Goal: Task Accomplishment & Management: Manage account settings

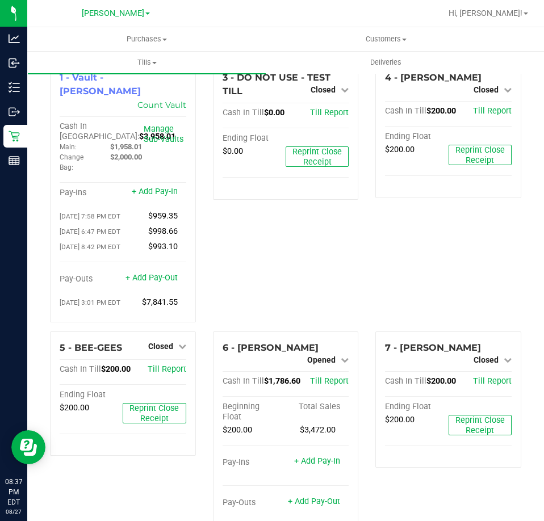
click at [294, 228] on div "3 - DO NOT USE - TEST TILL Closed Open Till Cash In Till $0.00 Till Report Endi…" at bounding box center [285, 196] width 163 height 270
click at [313, 227] on div "3 - DO NOT USE - TEST TILL Closed Open Till Cash In Till $0.00 Till Report Endi…" at bounding box center [285, 196] width 163 height 270
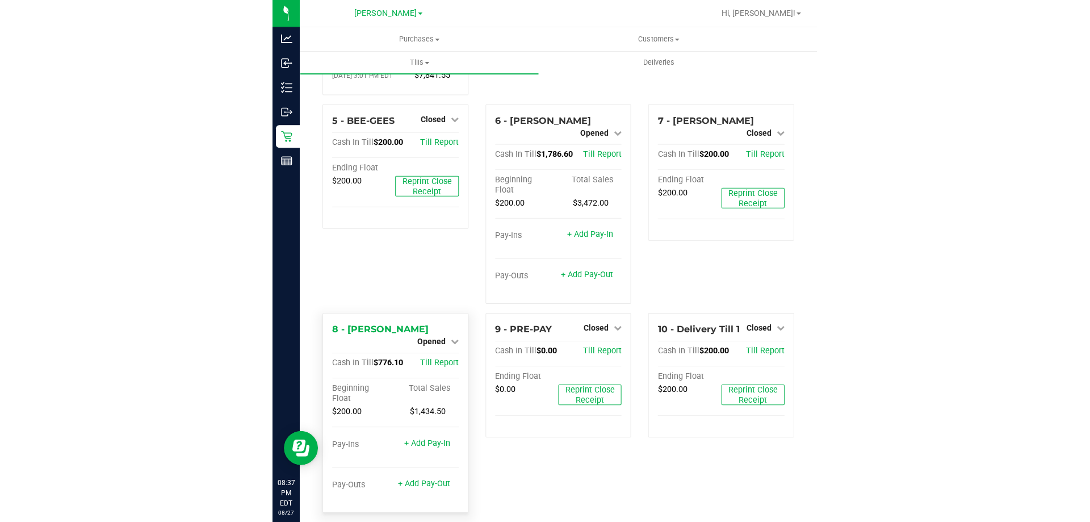
scroll to position [229, 0]
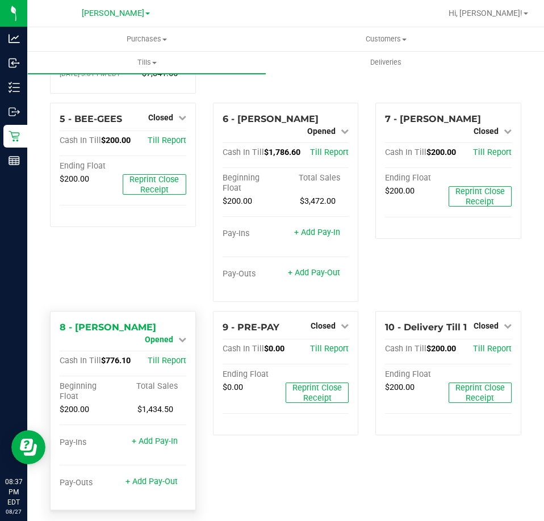
click at [150, 335] on span "Opened" at bounding box center [159, 339] width 28 height 9
click at [170, 345] on link "Close Till" at bounding box center [160, 349] width 31 height 9
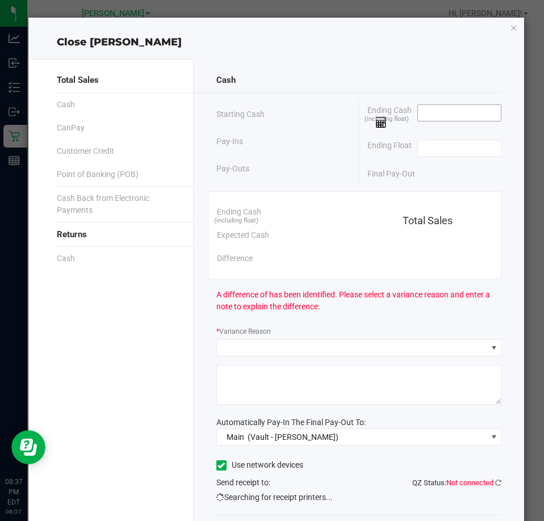
click at [449, 113] on input at bounding box center [459, 113] width 83 height 16
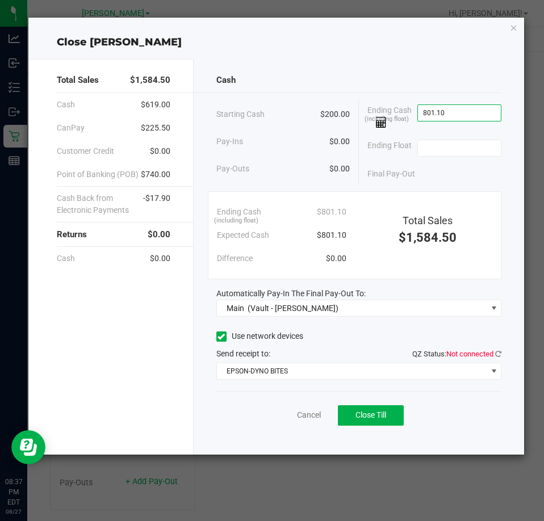
type input "$801.10"
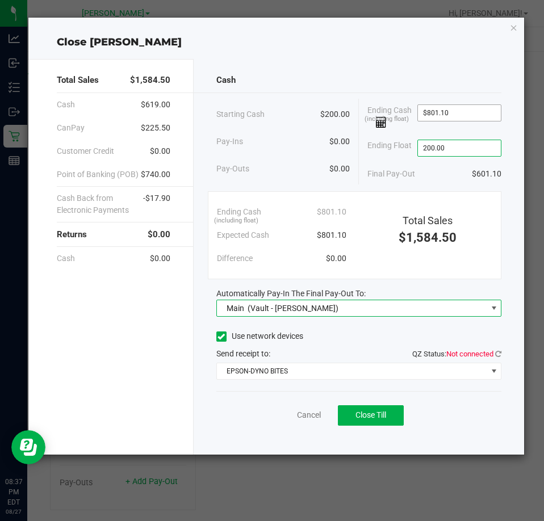
type input "$200.00"
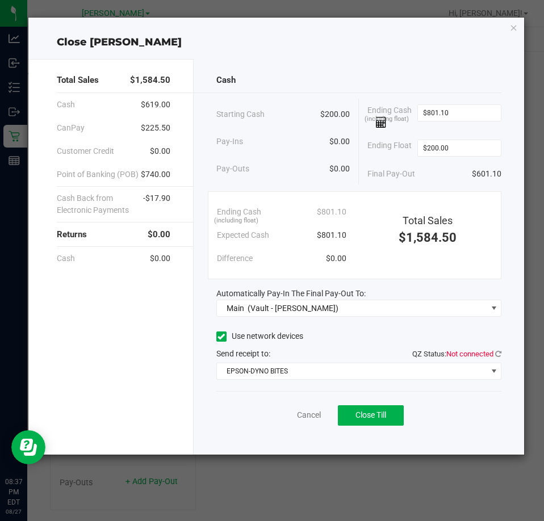
click at [427, 63] on div "Cash Starting Cash $200.00 Pay-Ins $0.00 Pay-Outs $0.00 Ending Cash (including …" at bounding box center [359, 257] width 330 height 396
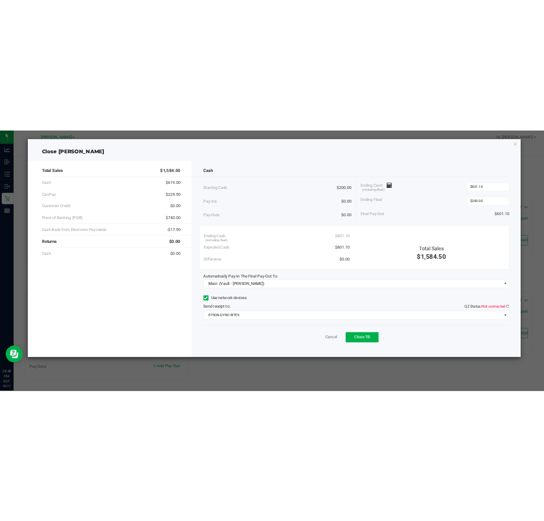
scroll to position [149, 0]
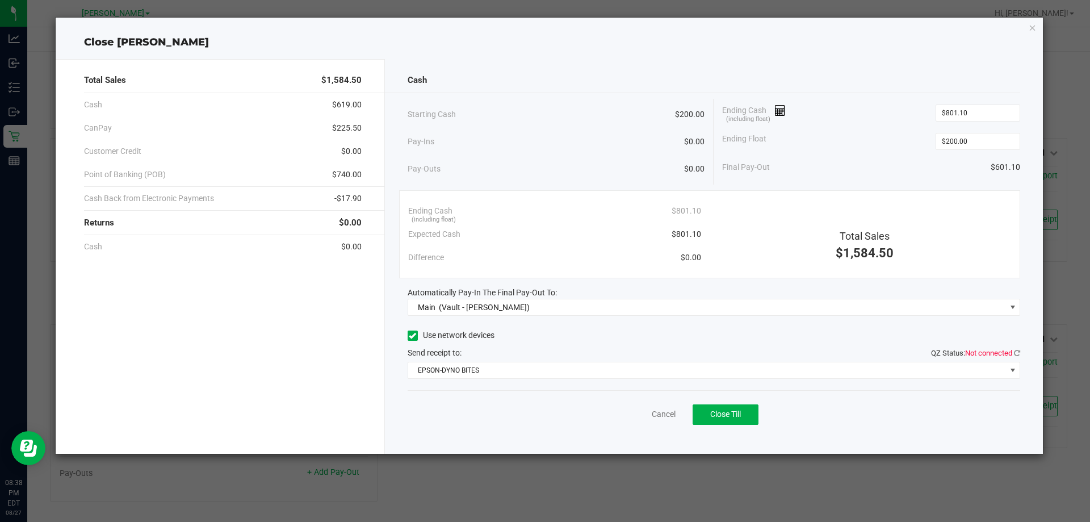
click at [323, 381] on div "Total Sales $1,584.50 Cash $619.00 CanPay $225.50 Customer Credit $0.00 Point o…" at bounding box center [220, 256] width 329 height 395
click at [543, 99] on div "Ending Cash (including float) $801.10" at bounding box center [871, 113] width 298 height 28
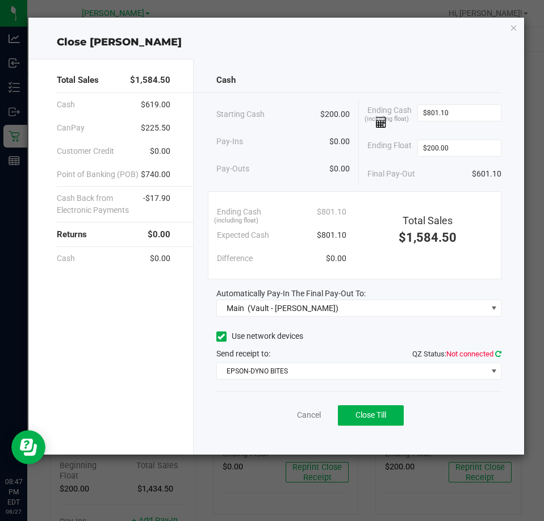
click at [497, 354] on icon at bounding box center [498, 353] width 6 height 7
click at [366, 409] on button "Close Till" at bounding box center [371, 415] width 66 height 20
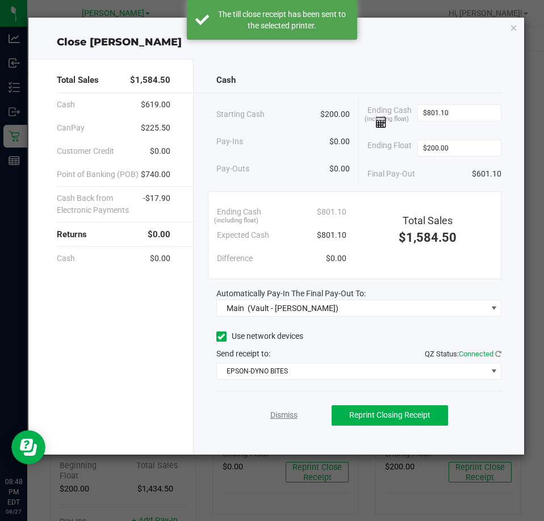
click at [291, 418] on link "Dismiss" at bounding box center [283, 415] width 27 height 12
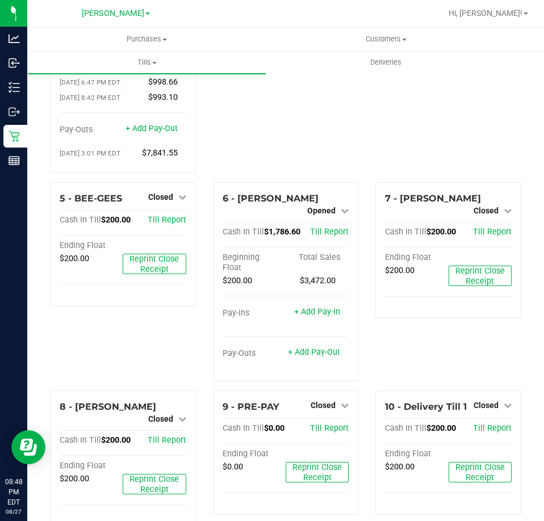
click at [425, 358] on div "7 - [PERSON_NAME] Closed Open Till Cash In Till $200.00 Till Report Ending Floa…" at bounding box center [448, 286] width 163 height 208
click at [307, 206] on span "Opened" at bounding box center [321, 210] width 28 height 9
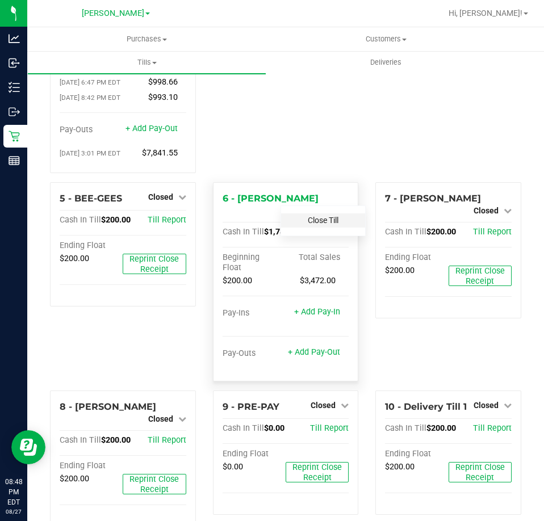
click at [321, 216] on link "Close Till" at bounding box center [323, 220] width 31 height 9
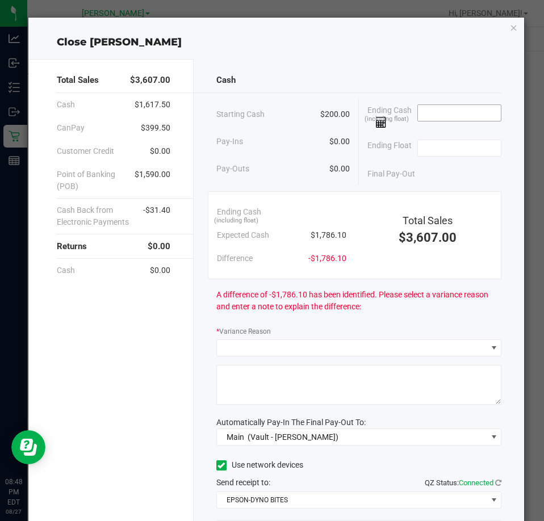
click at [453, 115] on input at bounding box center [459, 113] width 83 height 16
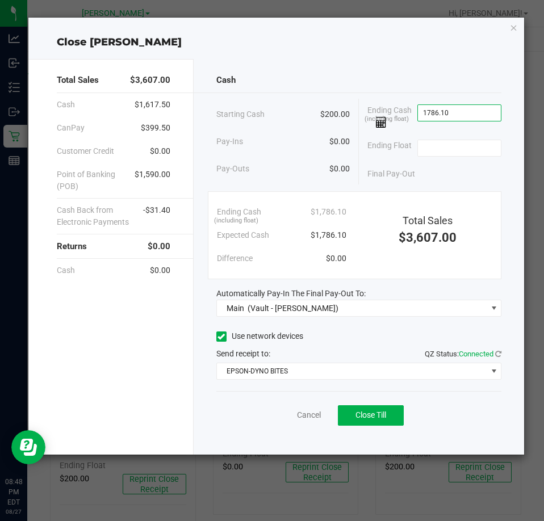
type input "$1,786.10"
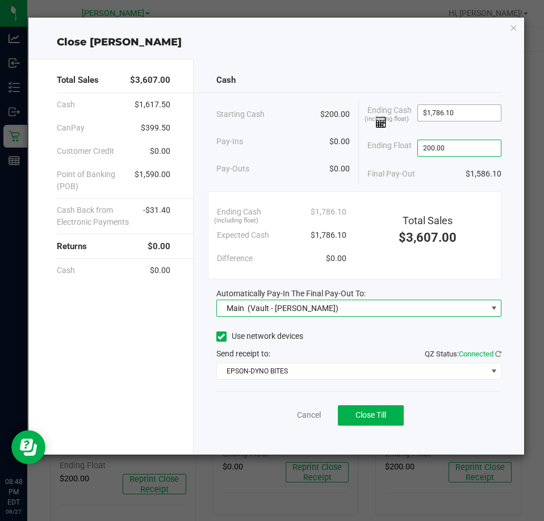
type input "$200.00"
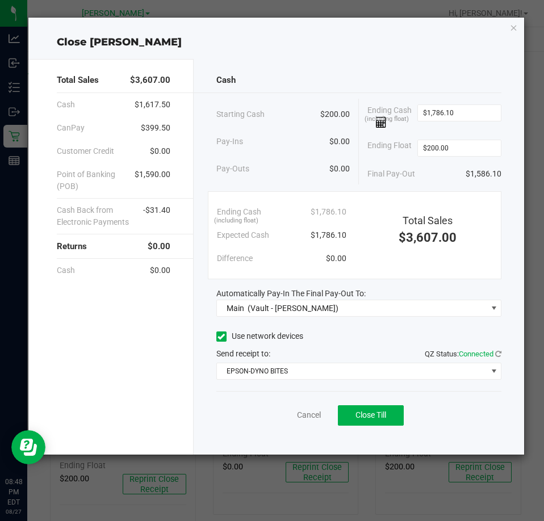
click at [422, 90] on div "Cash" at bounding box center [358, 80] width 285 height 24
click at [392, 413] on button "Close Till" at bounding box center [371, 415] width 66 height 20
click at [287, 413] on link "Dismiss" at bounding box center [283, 415] width 27 height 12
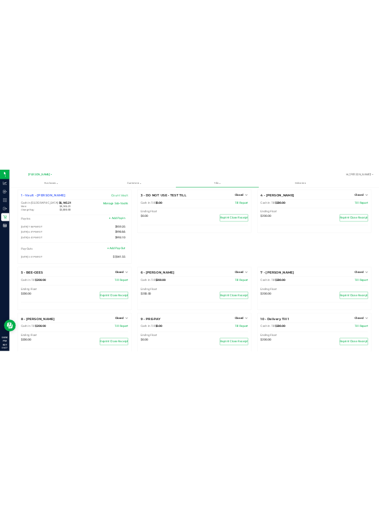
scroll to position [0, 0]
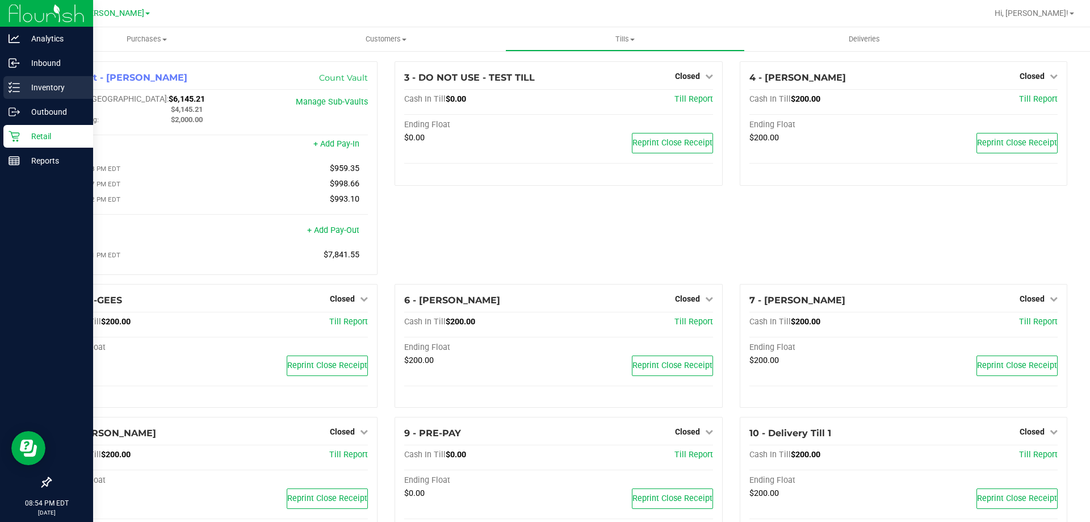
click at [47, 84] on p "Inventory" at bounding box center [54, 88] width 68 height 14
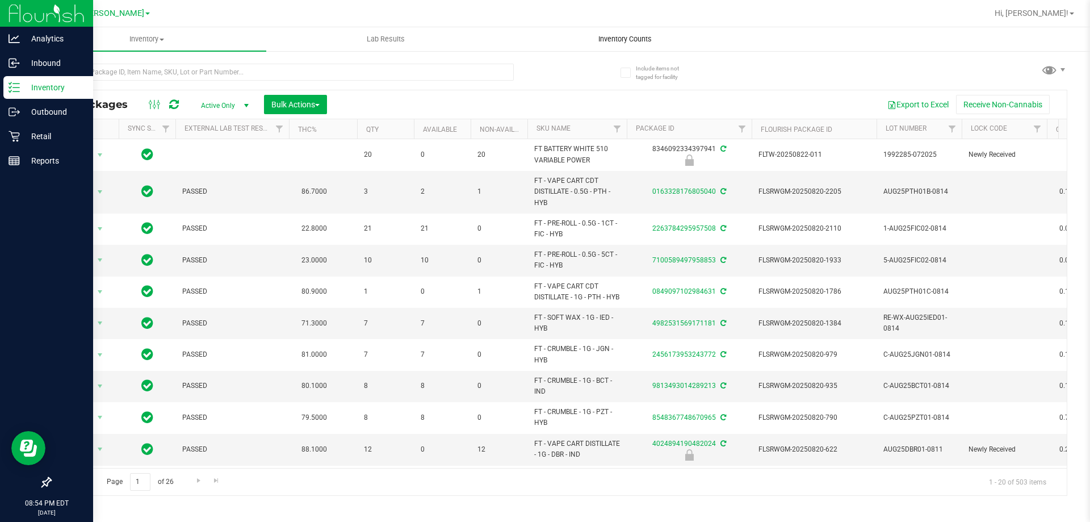
click at [543, 37] on span "Inventory Counts" at bounding box center [625, 39] width 84 height 10
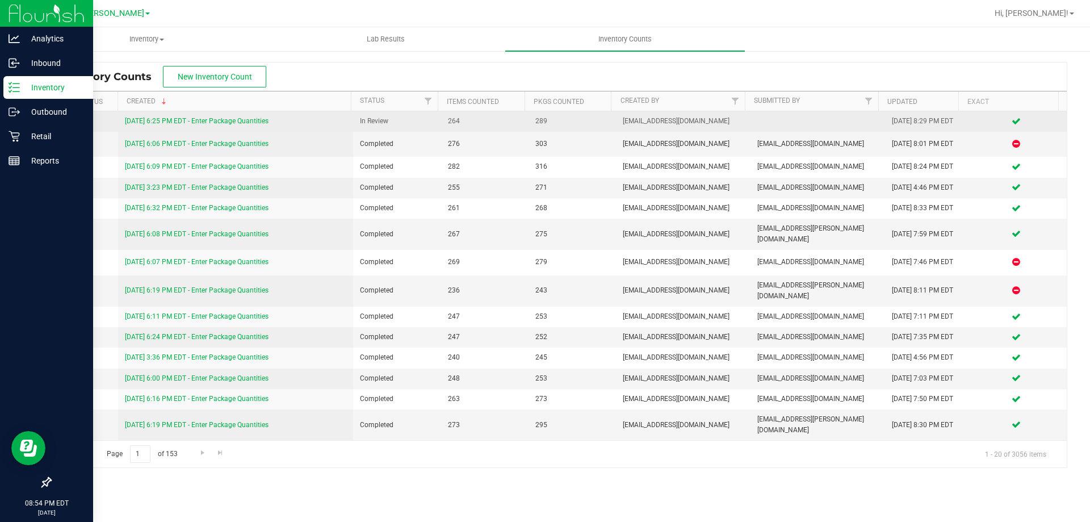
click at [227, 115] on td "[DATE] 6:25 PM EDT - Enter Package Quantities" at bounding box center [236, 121] width 236 height 20
click at [219, 120] on link "[DATE] 6:25 PM EDT - Enter Package Quantities" at bounding box center [197, 121] width 144 height 8
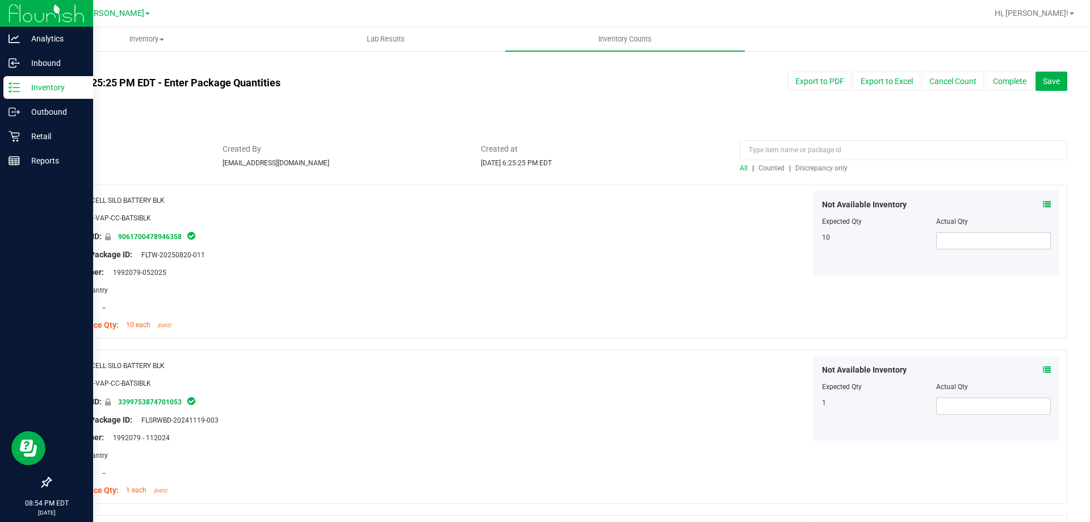
click at [543, 167] on span "Discrepancy only" at bounding box center [821, 168] width 52 height 8
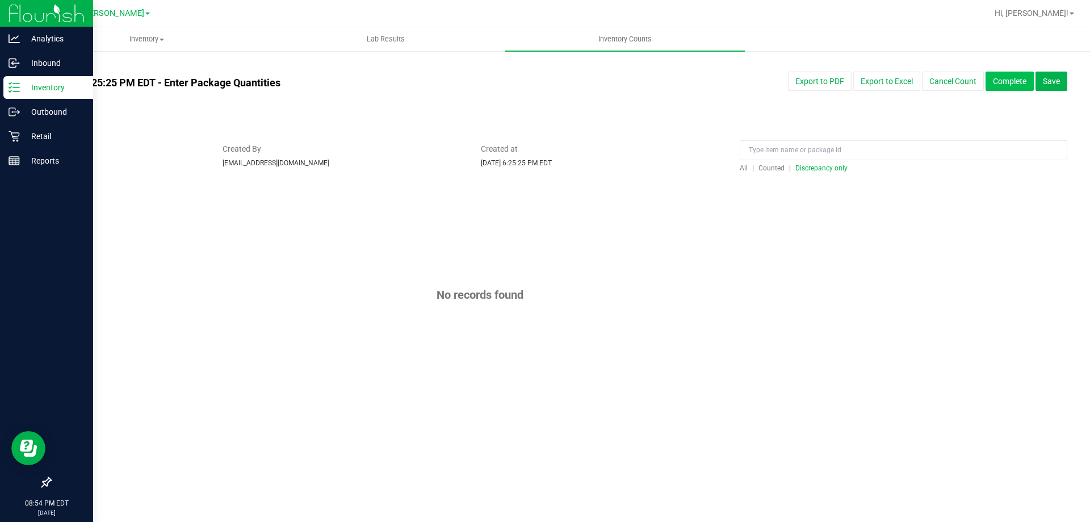
click at [543, 82] on button "Complete" at bounding box center [1010, 81] width 48 height 19
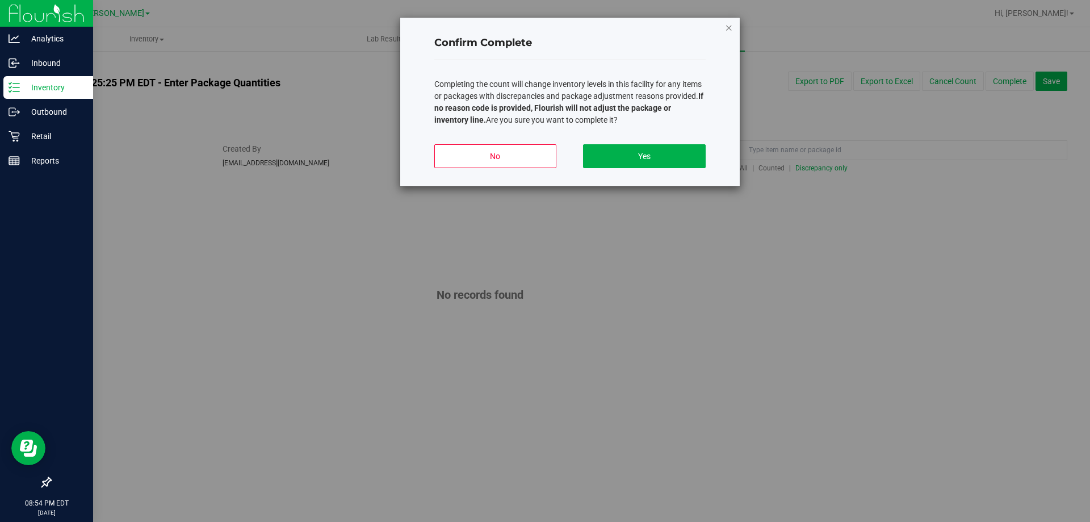
click at [543, 22] on icon "button" at bounding box center [729, 27] width 8 height 14
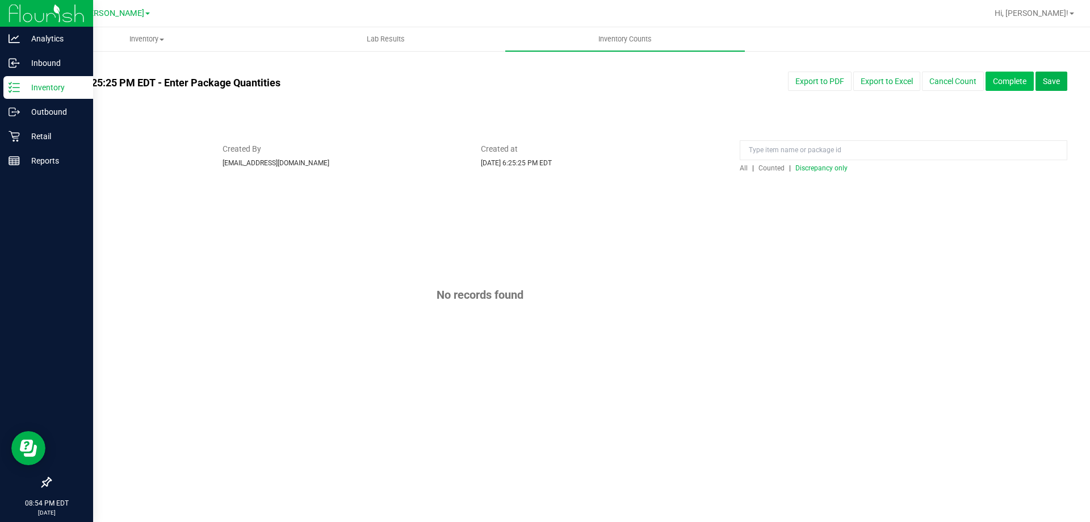
click at [543, 81] on button "Complete" at bounding box center [1010, 81] width 48 height 19
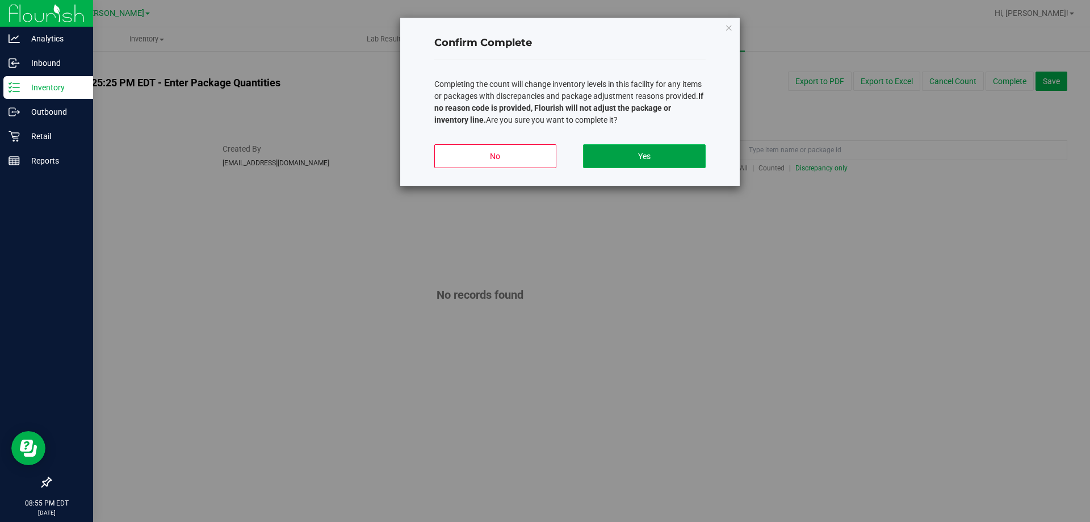
click at [543, 148] on button "Yes" at bounding box center [644, 156] width 122 height 24
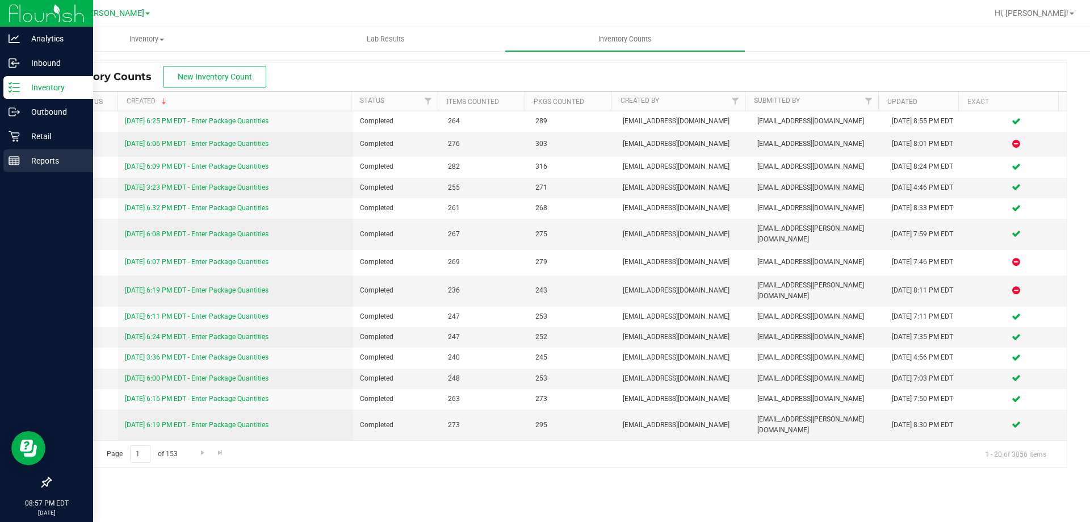
click at [50, 158] on p "Reports" at bounding box center [54, 161] width 68 height 14
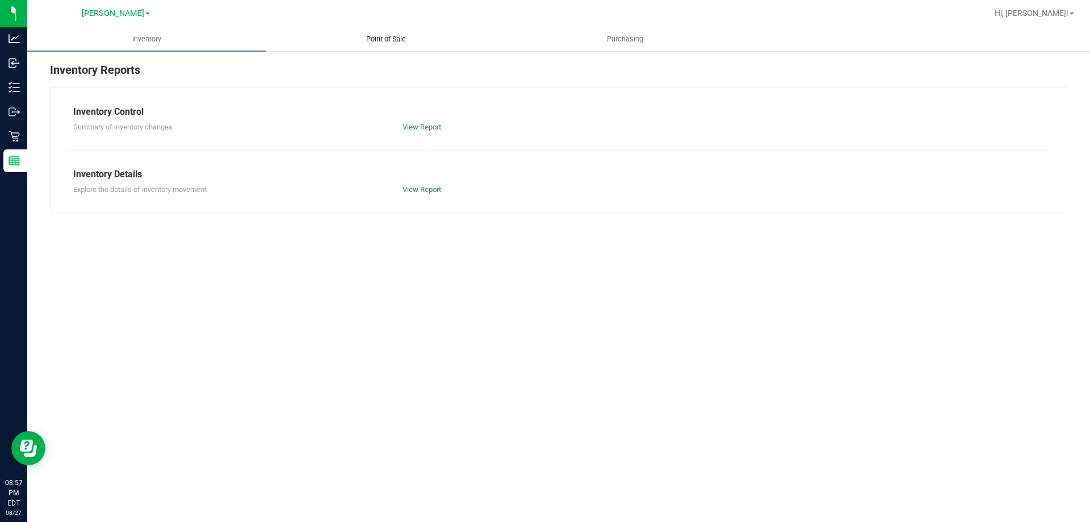
click at [388, 39] on span "Point of Sale" at bounding box center [386, 39] width 70 height 10
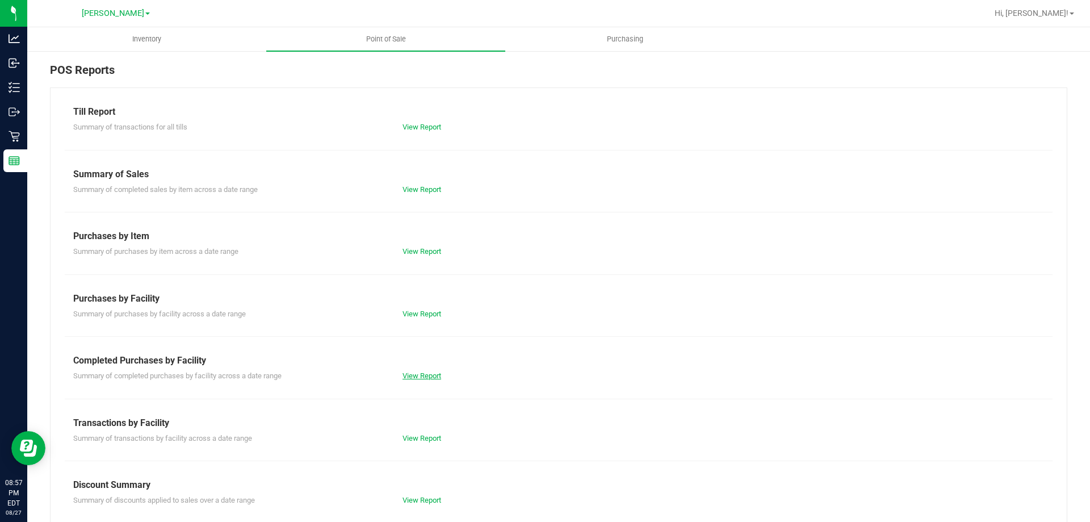
click at [421, 374] on link "View Report" at bounding box center [422, 375] width 39 height 9
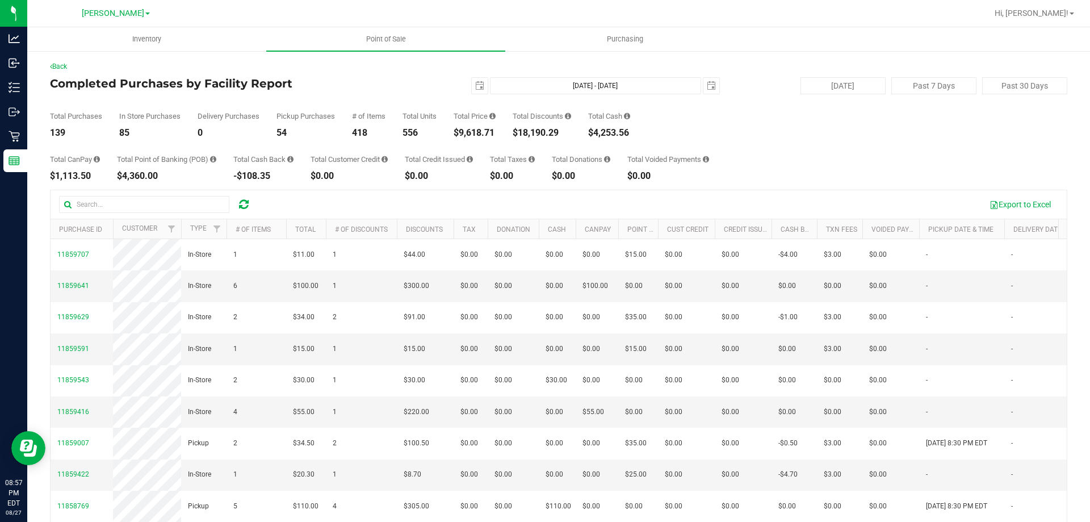
click at [543, 173] on div "Total CanPay $1,113.50 Total Point of Banking (POB) $4,360.00 Total Cash Back -…" at bounding box center [558, 158] width 1017 height 43
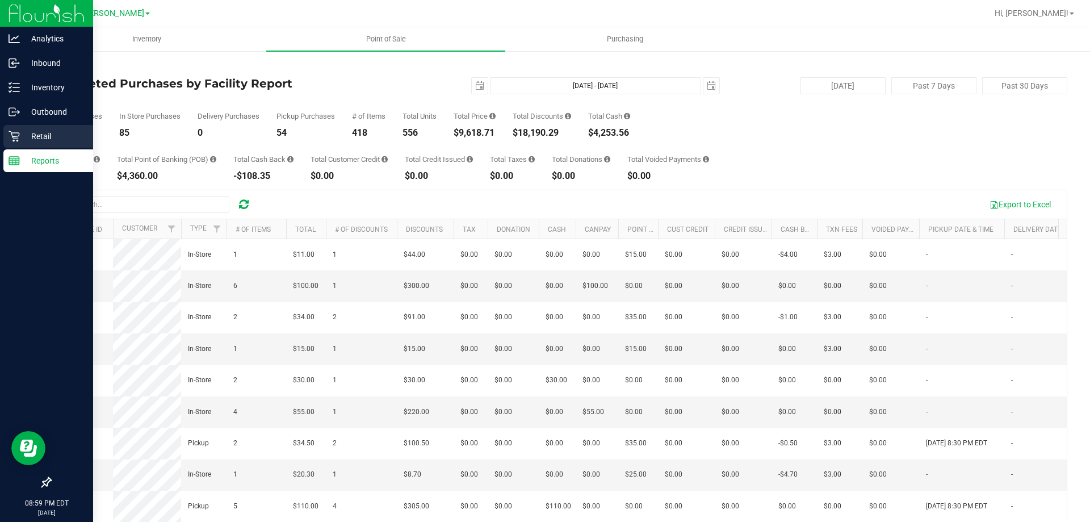
click at [15, 134] on icon at bounding box center [14, 136] width 11 height 11
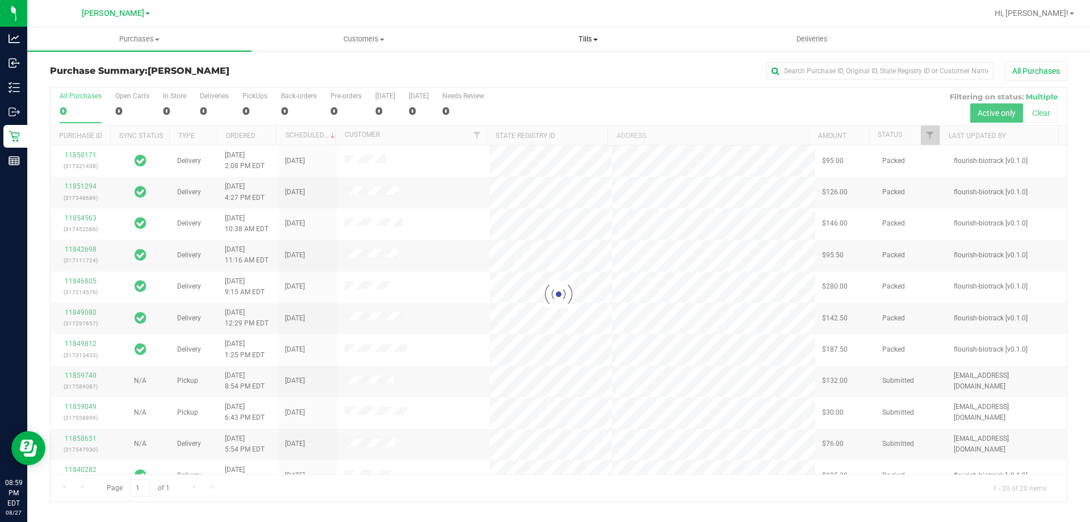
click at [543, 39] on span "Tills" at bounding box center [587, 39] width 223 height 10
click at [519, 66] on span "Manage tills" at bounding box center [514, 69] width 77 height 10
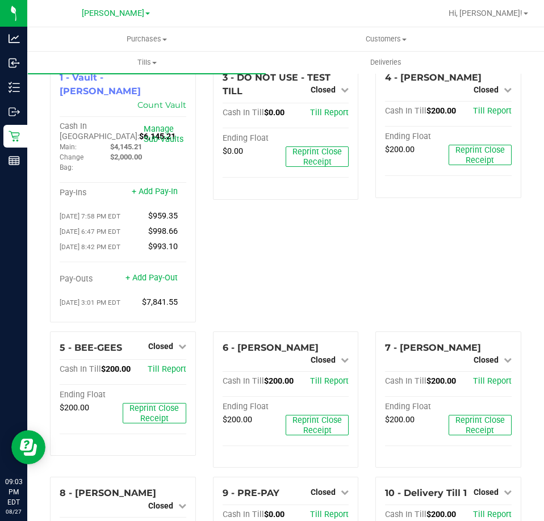
drag, startPoint x: 333, startPoint y: 264, endPoint x: 364, endPoint y: 247, distance: 35.6
click at [333, 264] on div "3 - DO NOT USE - TEST TILL Closed Open Till Cash In Till $0.00 Till Report Endi…" at bounding box center [285, 196] width 163 height 270
click at [508, 282] on div "4 - [PERSON_NAME] Closed Open Till Cash In Till $200.00 Till Report Ending Floa…" at bounding box center [448, 196] width 163 height 270
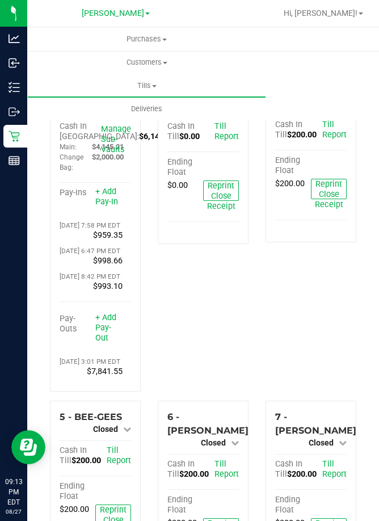
click at [257, 339] on div "4 - [PERSON_NAME] Closed Open Till Cash In Till $200.00 Till Report Ending Floa…" at bounding box center [311, 230] width 108 height 339
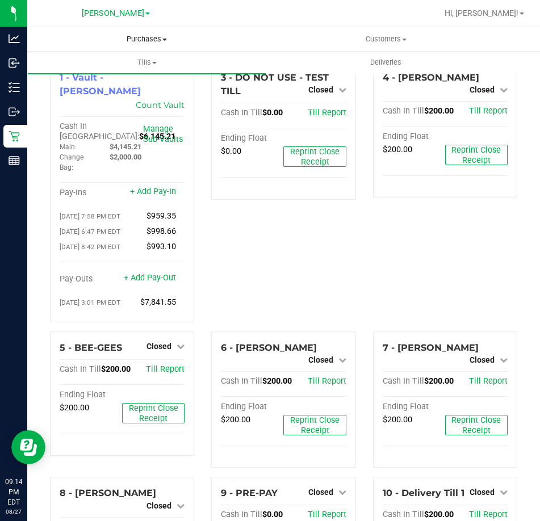
click at [136, 50] on uib-tab-heading "Purchases Summary of purchases Fulfillment All purchases" at bounding box center [146, 39] width 239 height 24
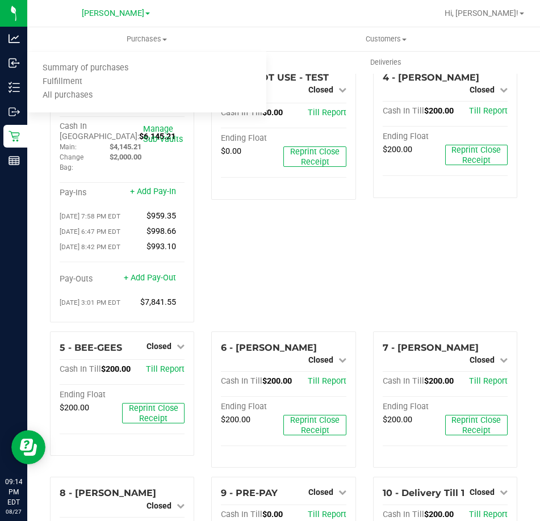
click at [278, 13] on div at bounding box center [320, 13] width 234 height 22
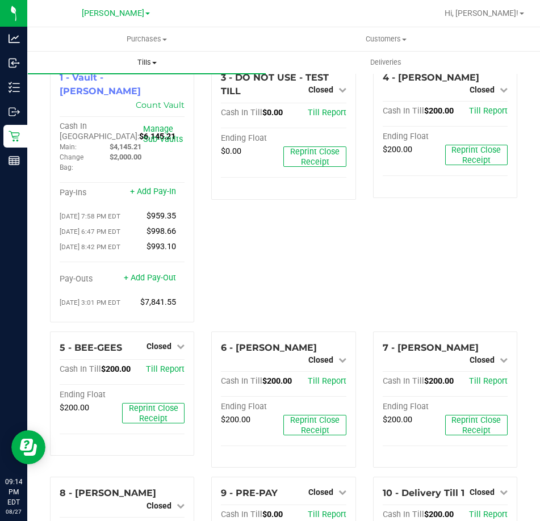
click at [144, 65] on span "Tills" at bounding box center [147, 62] width 238 height 10
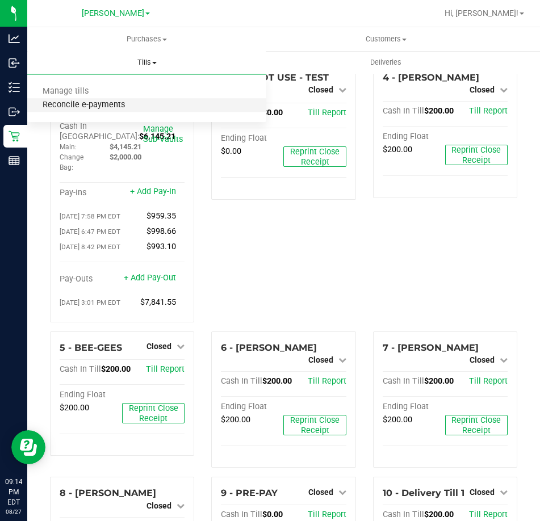
click at [97, 105] on span "Reconcile e-payments" at bounding box center [83, 105] width 113 height 10
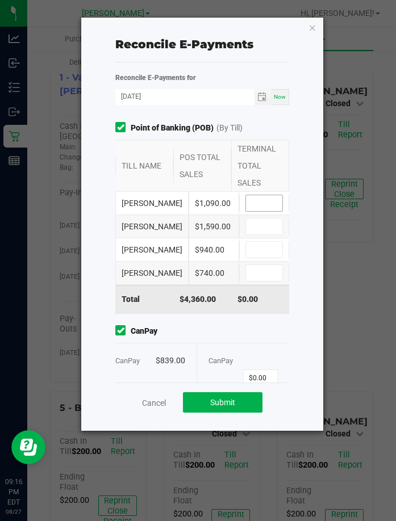
click at [246, 211] on input at bounding box center [264, 203] width 36 height 16
click at [254, 234] on input at bounding box center [264, 227] width 36 height 16
type input "$1,090.00"
click at [253, 258] on input at bounding box center [264, 250] width 36 height 16
type input "$1,590.00"
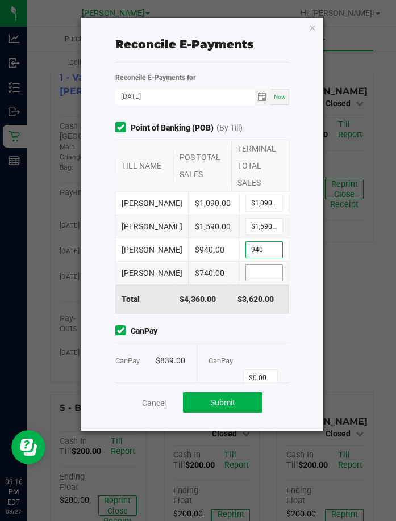
click at [261, 281] on input at bounding box center [264, 273] width 36 height 16
type input "$940.00"
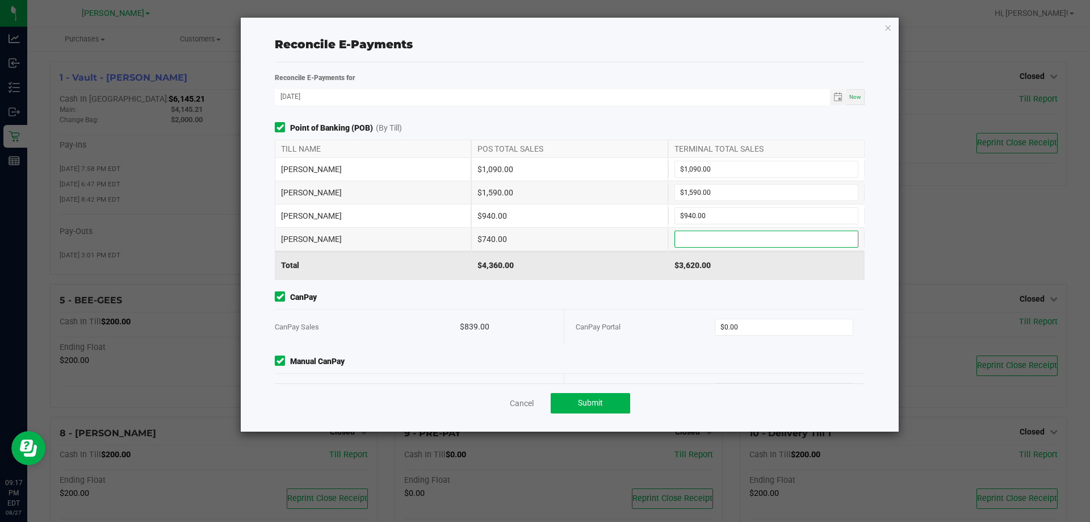
click at [543, 238] on input at bounding box center [766, 239] width 183 height 16
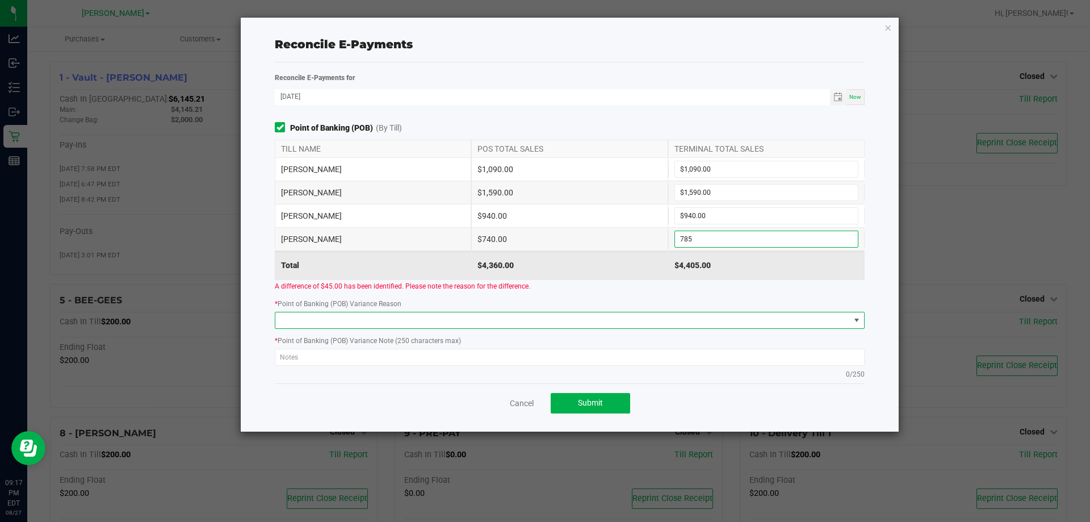
type input "$785.00"
click at [543, 317] on span at bounding box center [856, 320] width 9 height 9
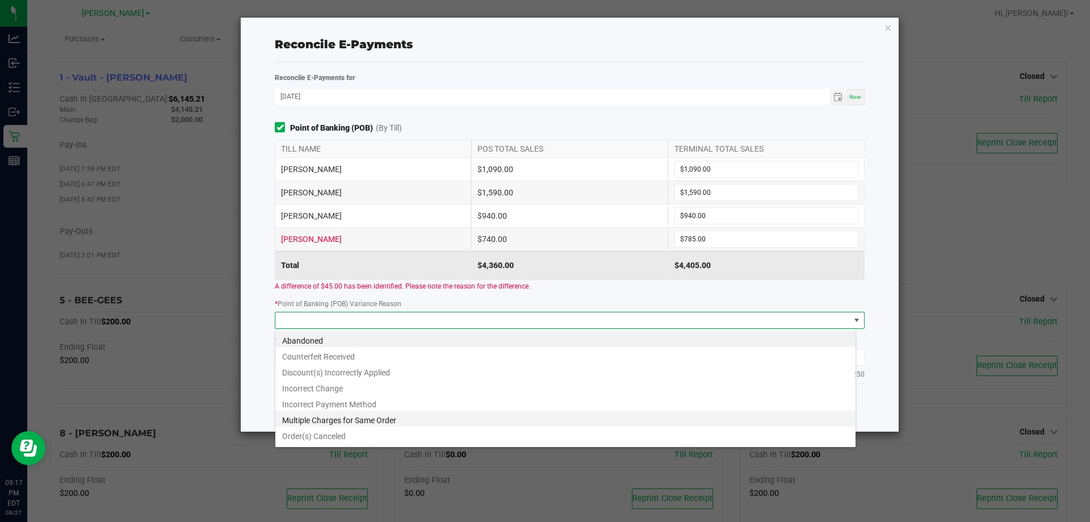
scroll to position [14, 0]
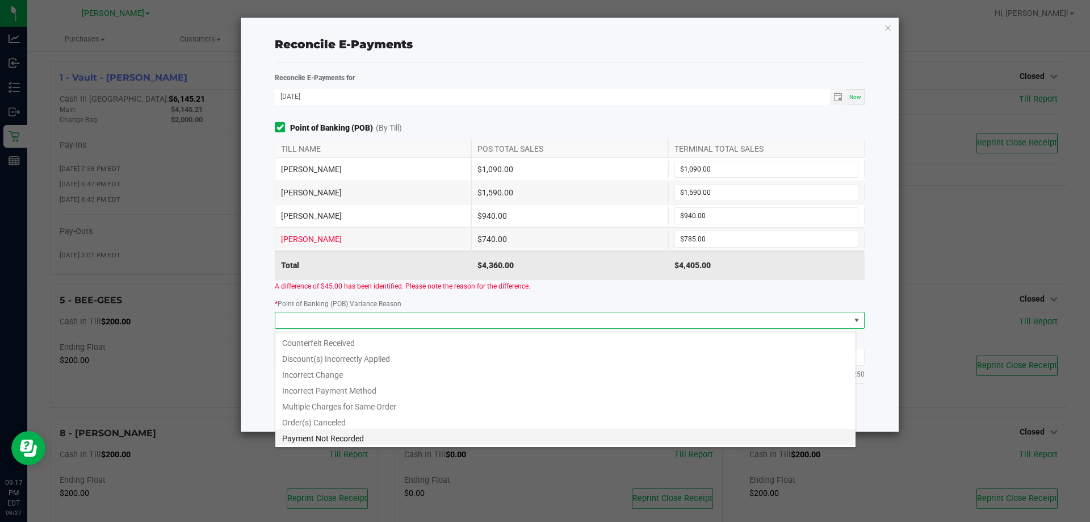
click at [334, 435] on li "Payment Not Recorded" at bounding box center [565, 437] width 580 height 16
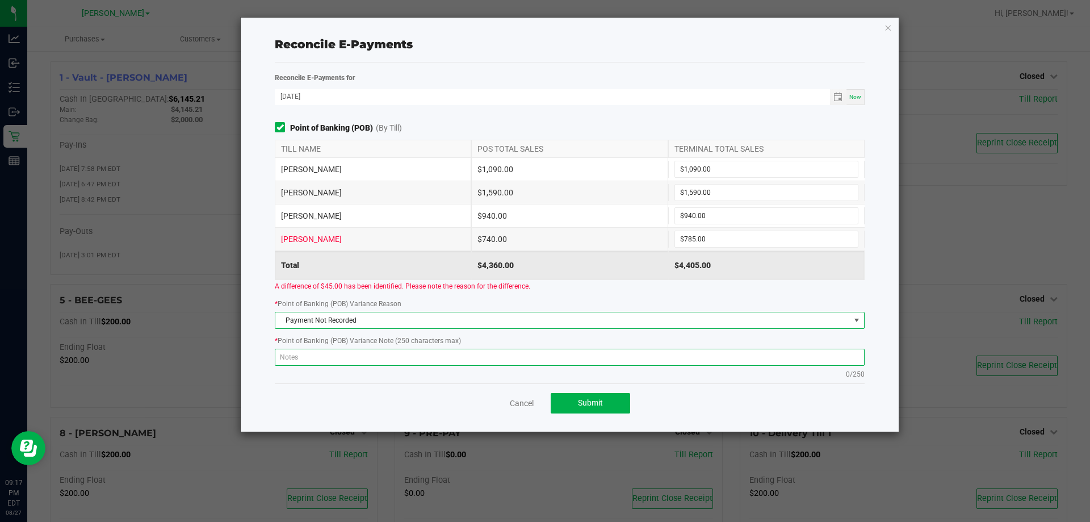
click at [367, 357] on textarea at bounding box center [570, 357] width 590 height 17
type textarea "P"
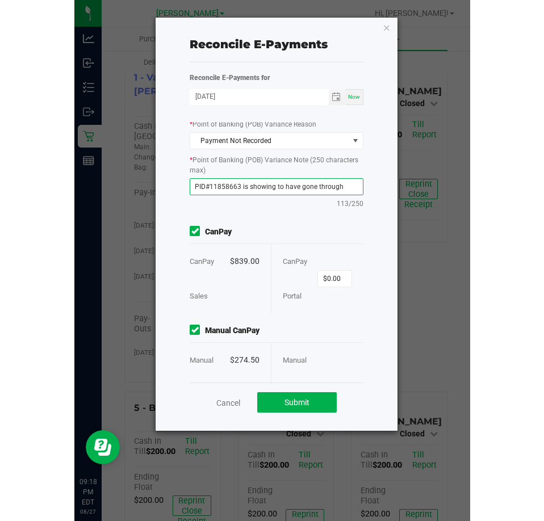
scroll to position [140, 0]
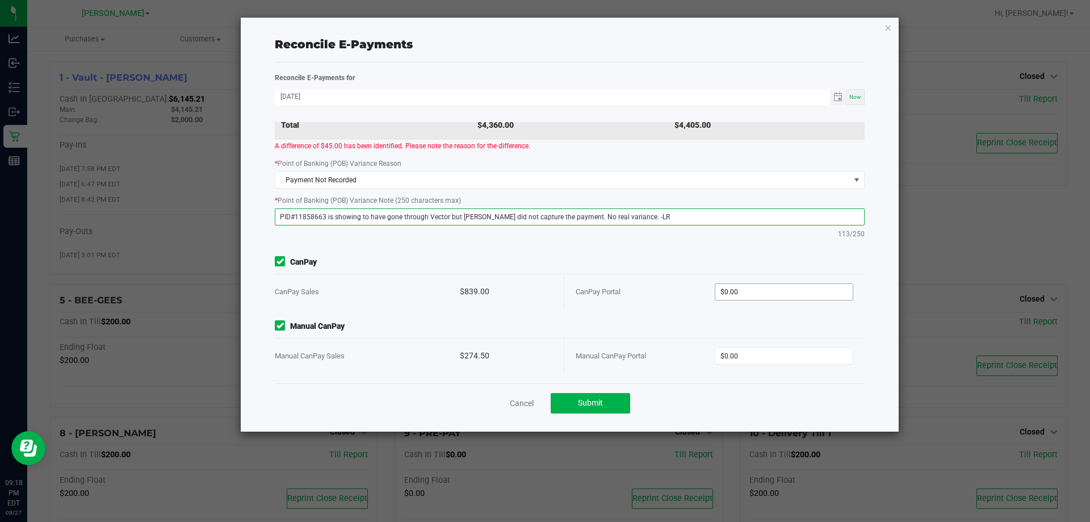
type textarea "PID#11858663 is showing to have gone through Vector but [PERSON_NAME] did not c…"
click at [543, 291] on input "0" at bounding box center [784, 292] width 138 height 16
type input "$839.00"
click at [543, 353] on input "0" at bounding box center [784, 356] width 138 height 16
type input "$274.50"
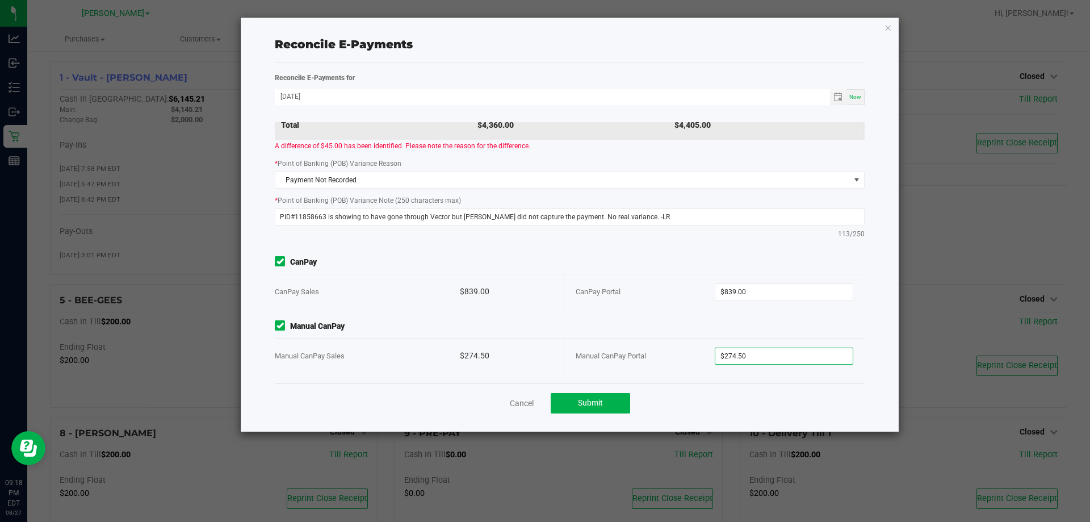
click at [543, 412] on div "Cancel Submit" at bounding box center [570, 402] width 590 height 39
click at [543, 404] on span "Submit" at bounding box center [590, 402] width 25 height 9
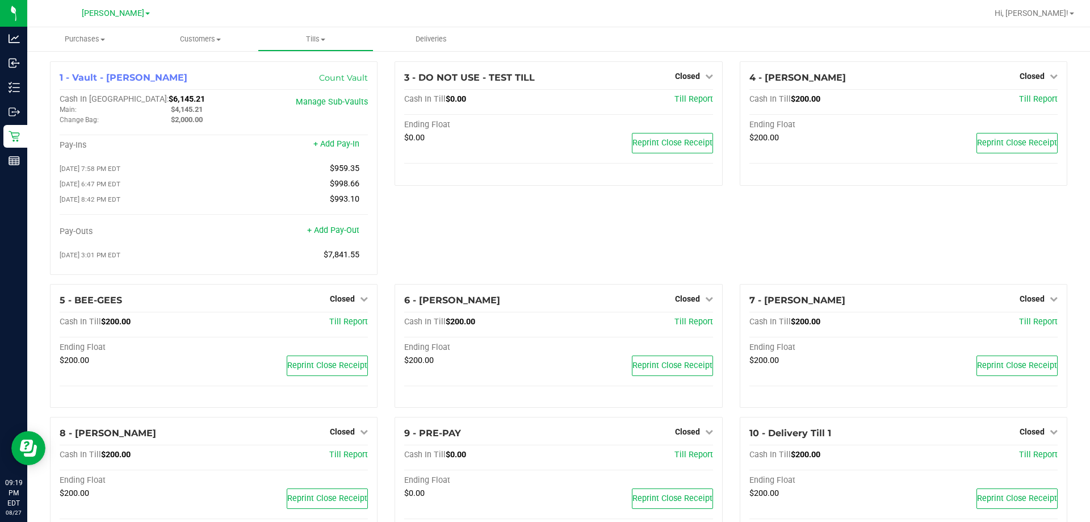
click at [536, 211] on div "3 - DO NOT USE - TEST TILL Closed Open Till Cash In Till $0.00 Till Report Endi…" at bounding box center [558, 172] width 345 height 223
click at [543, 240] on div "3 - DO NOT USE - TEST TILL Closed Open Till Cash In Till $0.00 Till Report Endi…" at bounding box center [558, 172] width 345 height 223
click at [527, 229] on div "3 - DO NOT USE - TEST TILL Closed Open Till Cash In Till $0.00 Till Report Endi…" at bounding box center [558, 172] width 345 height 223
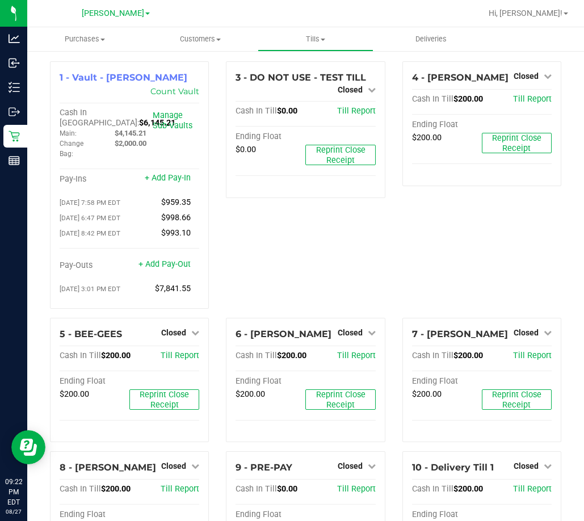
click at [304, 235] on div "3 - DO NOT USE - TEST TILL Closed Open Till Cash In Till $0.00 Till Report Endi…" at bounding box center [305, 189] width 176 height 257
click at [291, 291] on div "3 - DO NOT USE - TEST TILL Closed Open Till Cash In Till $0.00 Till Report Endi…" at bounding box center [305, 189] width 176 height 257
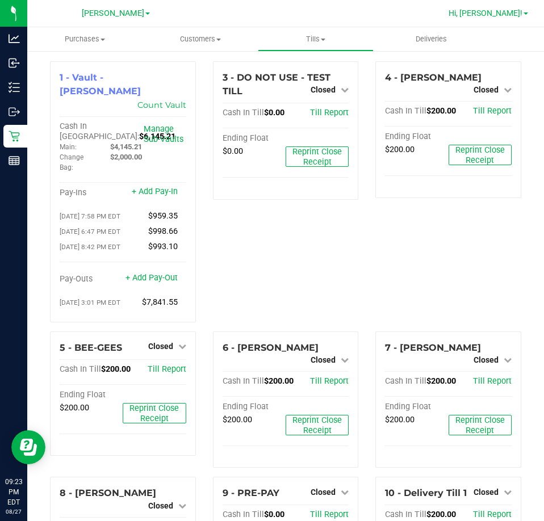
click at [494, 13] on span "Hi, [PERSON_NAME]!" at bounding box center [485, 13] width 74 height 9
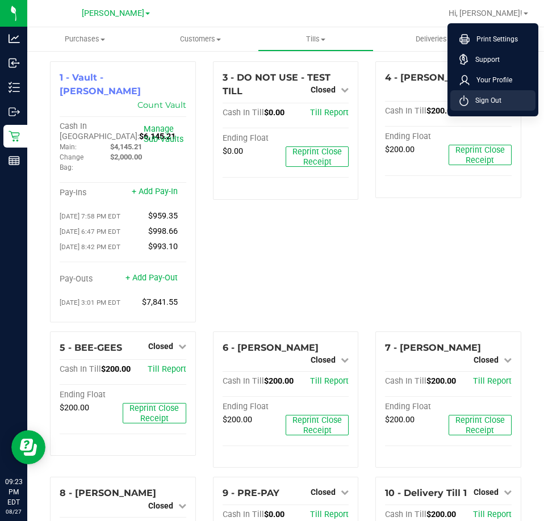
click at [496, 96] on span "Sign Out" at bounding box center [484, 100] width 33 height 11
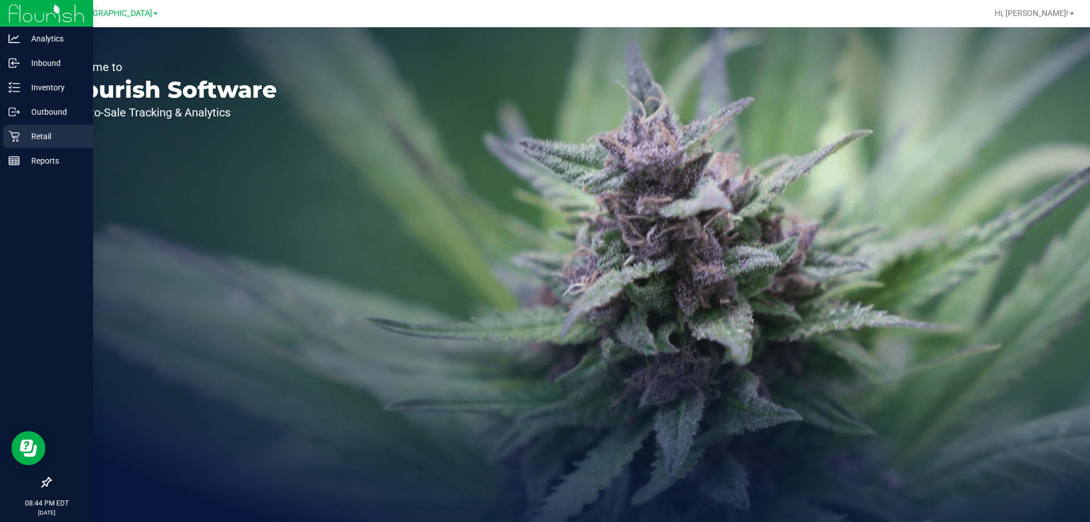
click at [33, 140] on p "Retail" at bounding box center [54, 136] width 68 height 14
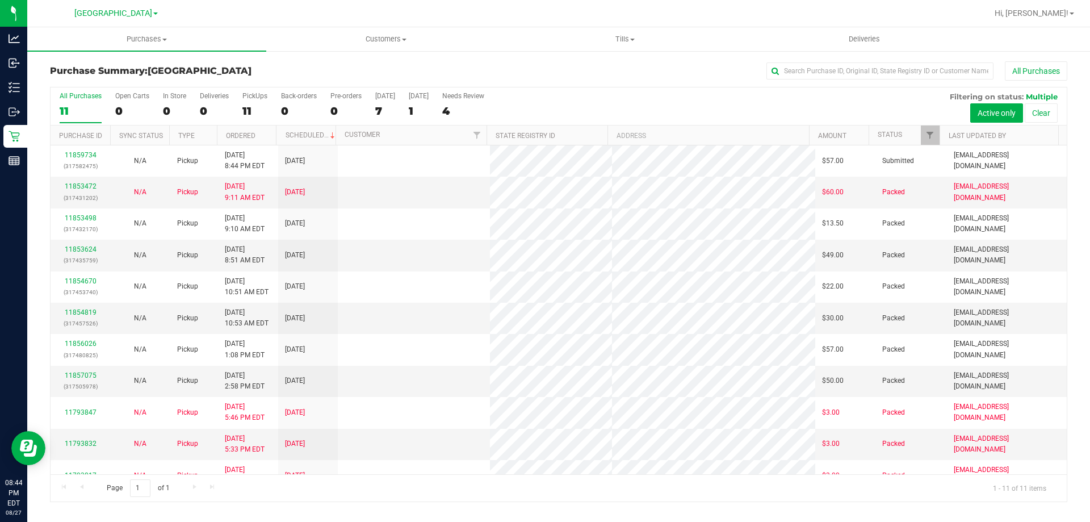
click at [121, 19] on div "[GEOGRAPHIC_DATA]" at bounding box center [115, 13] width 83 height 14
click at [111, 15] on span "[GEOGRAPHIC_DATA]" at bounding box center [113, 14] width 78 height 10
click at [97, 41] on link "[PERSON_NAME]" at bounding box center [116, 39] width 166 height 15
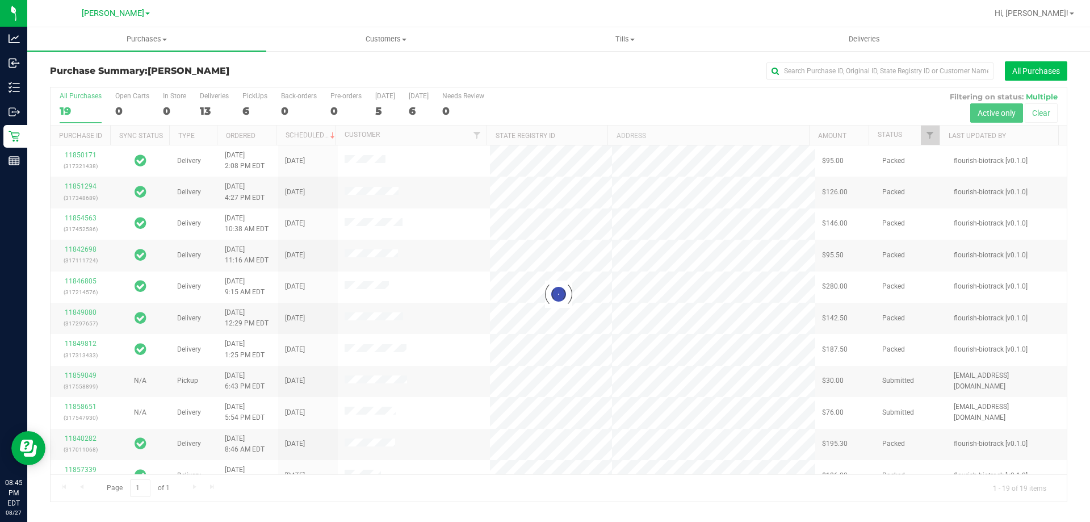
click at [1041, 75] on button "All Purchases" at bounding box center [1036, 70] width 62 height 19
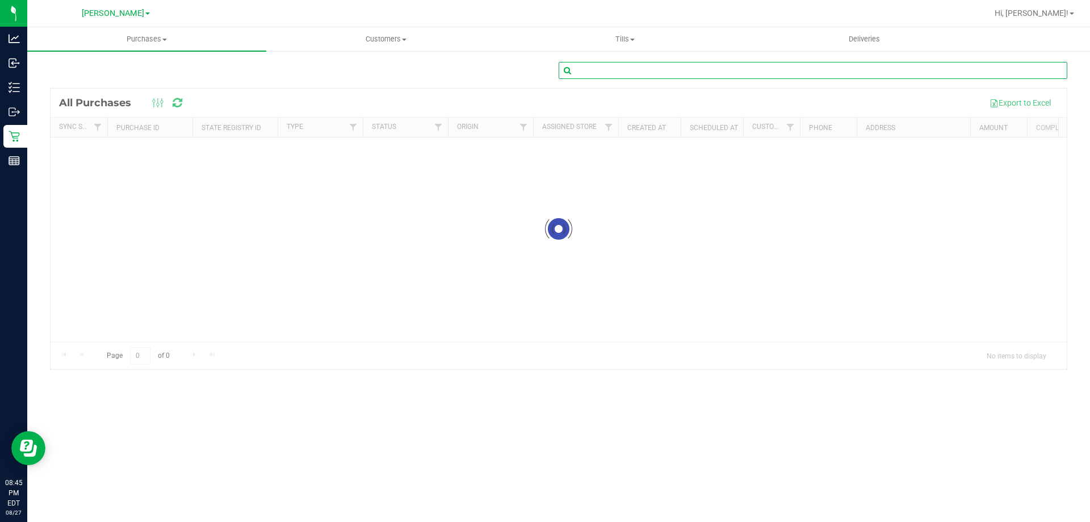
click at [777, 72] on input "text" at bounding box center [813, 70] width 509 height 17
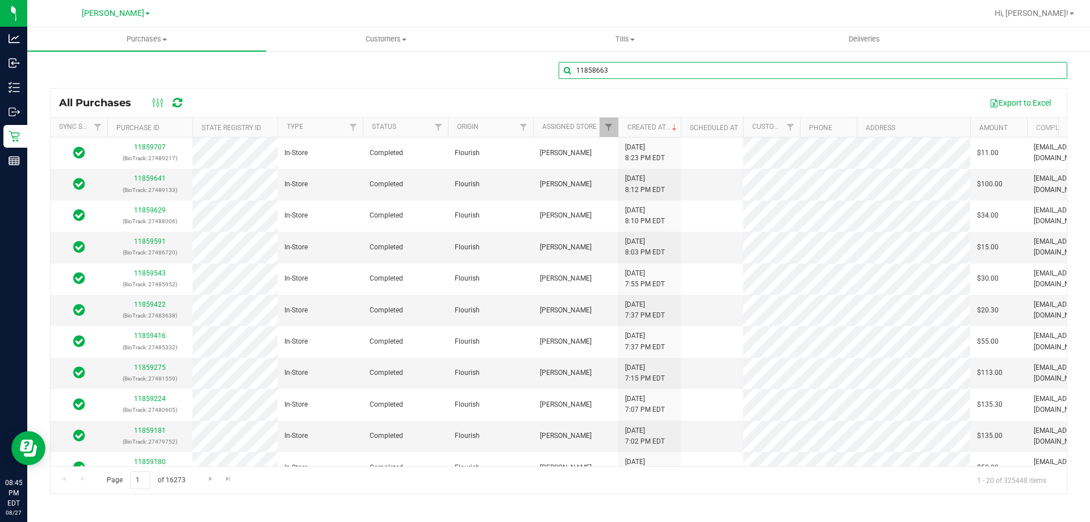
type input "11858663"
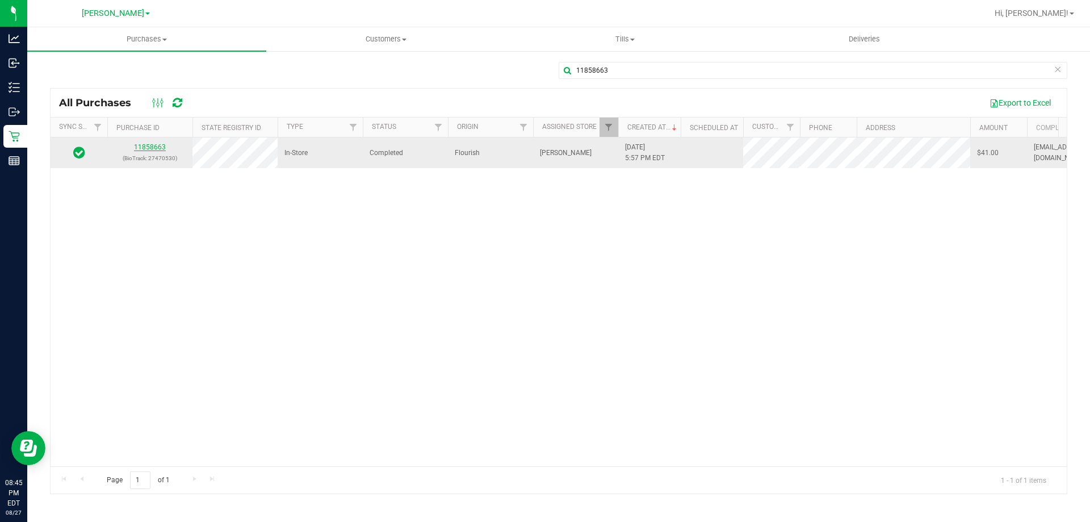
click at [144, 151] on link "11858663" at bounding box center [150, 147] width 32 height 8
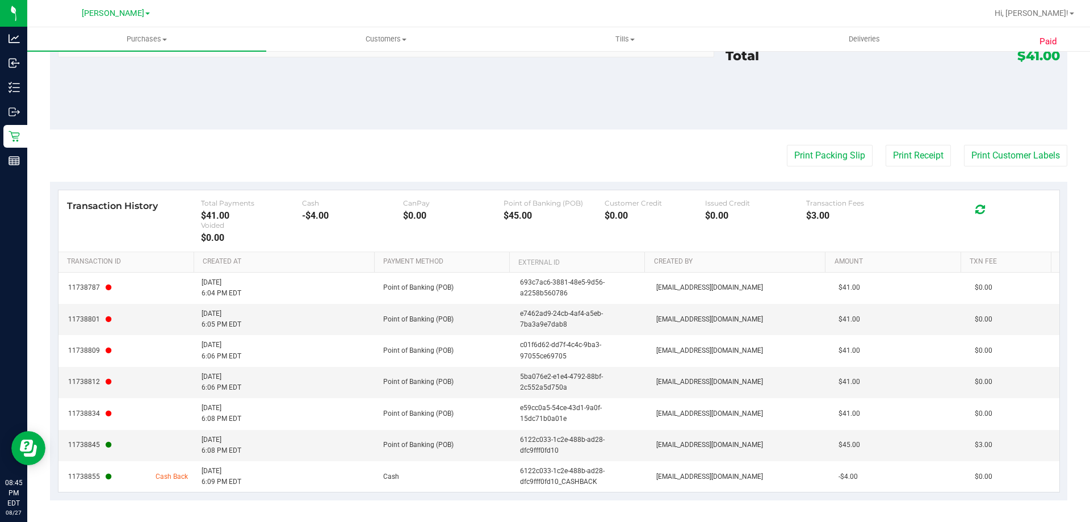
scroll to position [634, 0]
click at [229, 94] on div "Notes (optional) Subtotal $205.00 Discounts ($164.00) Delivery Fee $0.00 Sales …" at bounding box center [558, 26] width 1017 height 204
click at [714, 381] on span "[EMAIL_ADDRESS][DOMAIN_NAME]" at bounding box center [709, 381] width 107 height 11
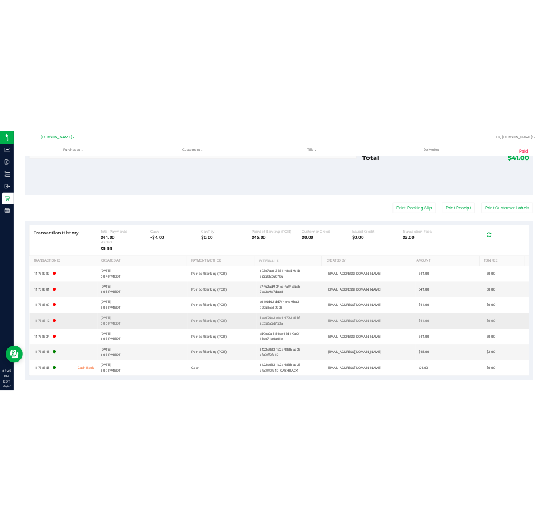
scroll to position [634, 0]
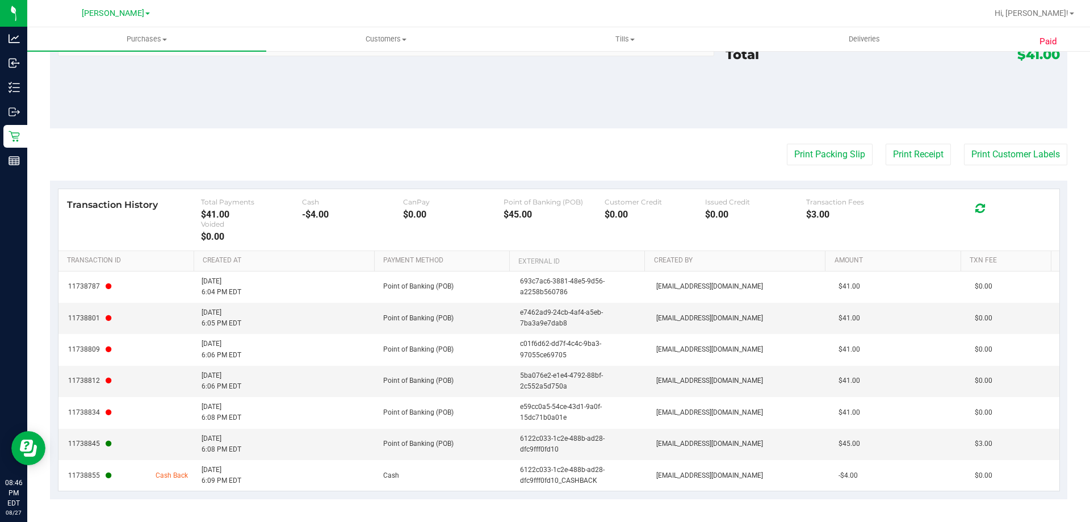
click at [565, 111] on div "Notes (optional) Subtotal $205.00 Discounts ($164.00) Delivery Fee $0.00 Sales …" at bounding box center [558, 26] width 1017 height 204
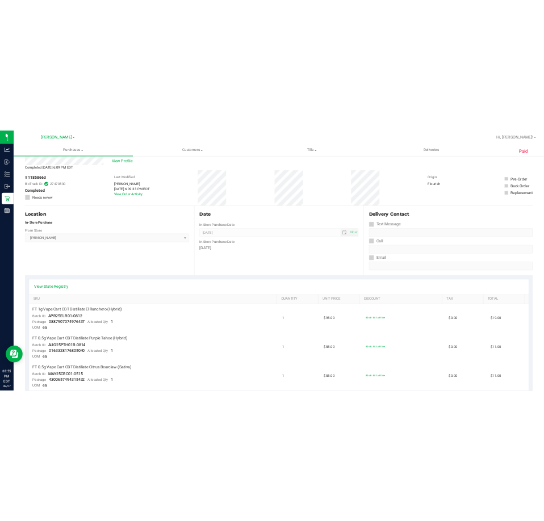
scroll to position [10, 0]
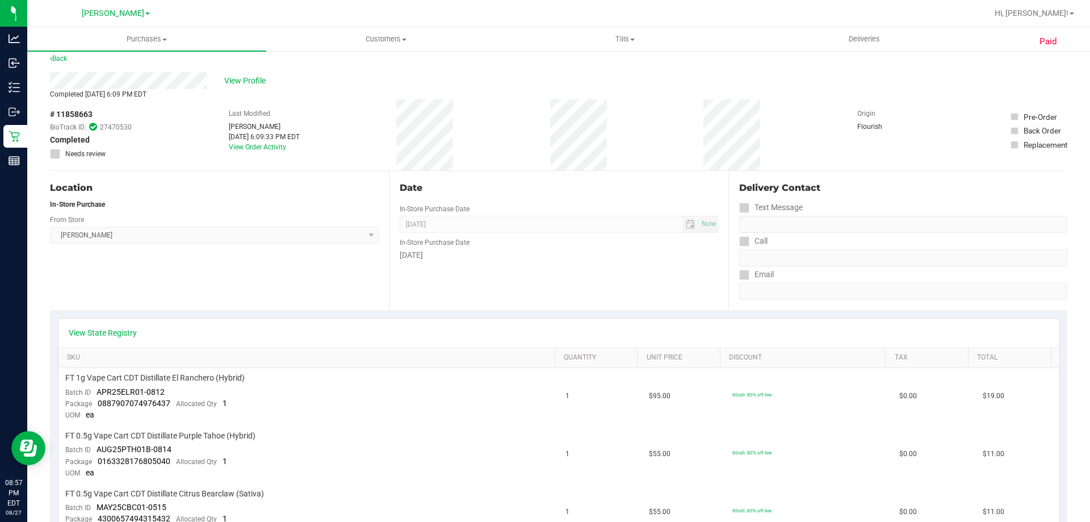
click at [194, 280] on div "Location In-Store Purchase From Store Brandon WC Select Store Bonita Springs WC…" at bounding box center [219, 240] width 339 height 139
click at [179, 275] on div "Location In-Store Purchase From Store Brandon WC Select Store Bonita Springs WC…" at bounding box center [219, 240] width 339 height 139
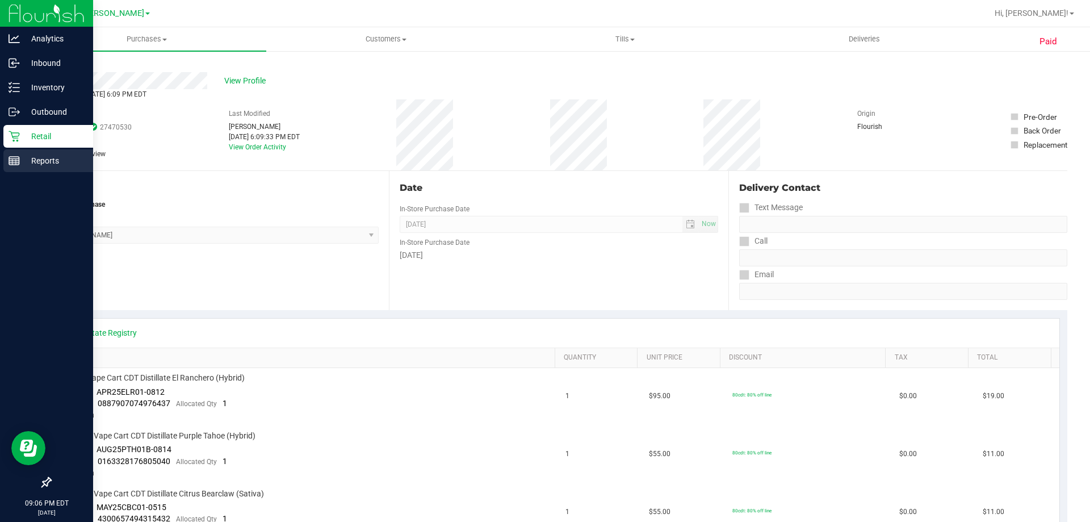
click at [33, 160] on p "Reports" at bounding box center [54, 161] width 68 height 14
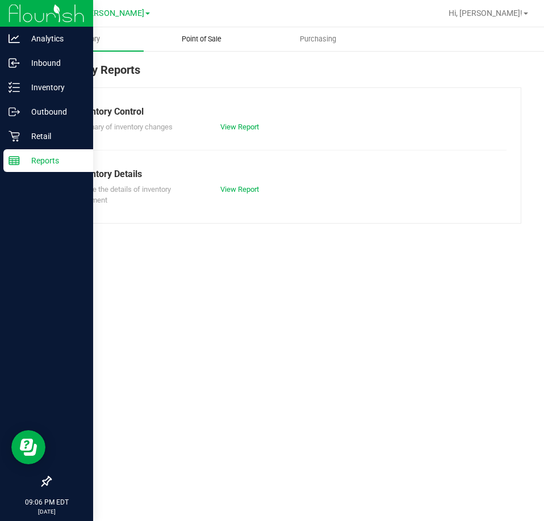
click at [194, 41] on span "Point of Sale" at bounding box center [201, 39] width 70 height 10
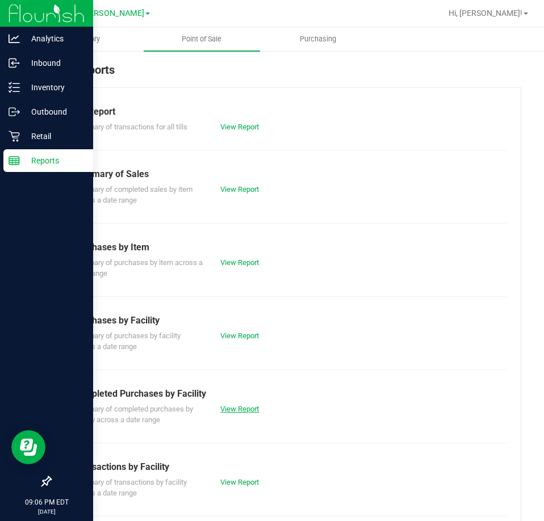
click at [224, 412] on link "View Report" at bounding box center [239, 409] width 39 height 9
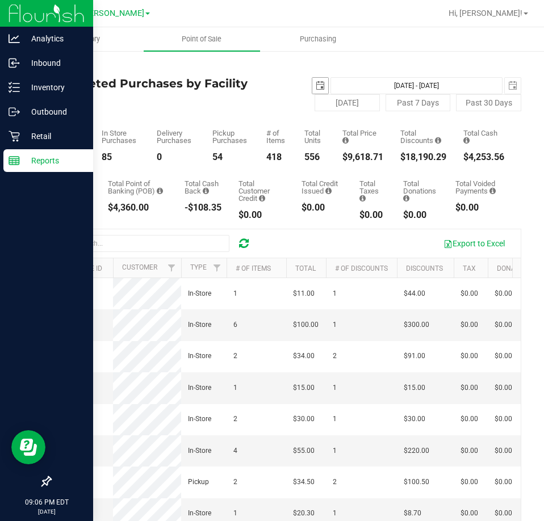
click at [319, 87] on span "select" at bounding box center [320, 85] width 9 height 9
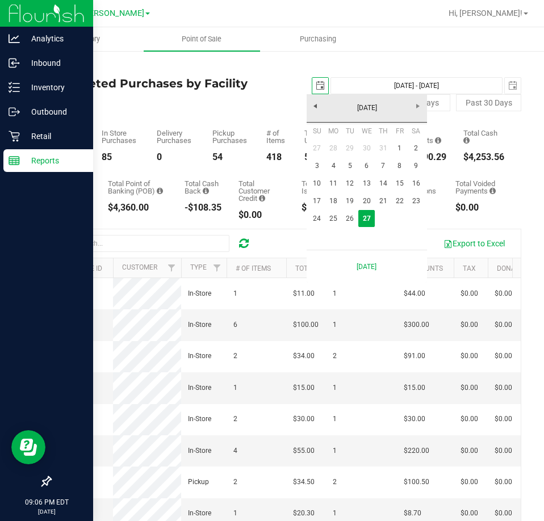
scroll to position [0, 28]
click at [321, 216] on link "24" at bounding box center [317, 219] width 16 height 18
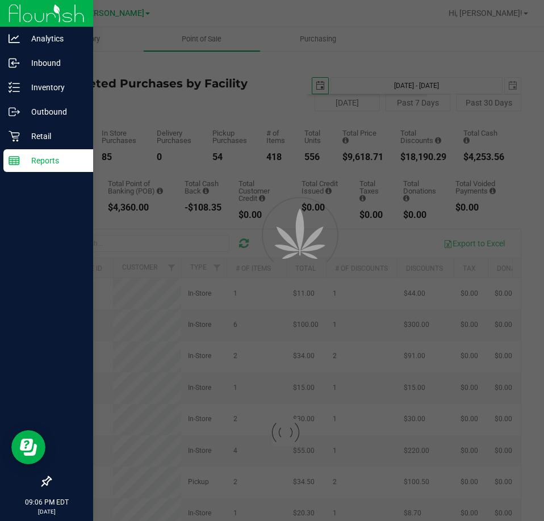
type input "2025-08-24"
type input "Aug 24, 2025 - Aug 27, 2025"
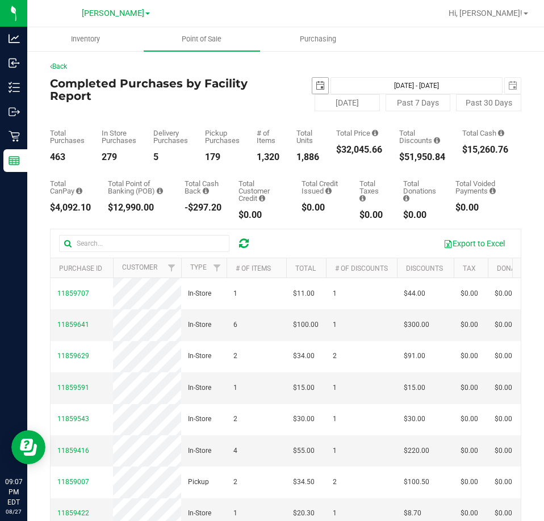
click at [316, 86] on span "select" at bounding box center [320, 85] width 9 height 9
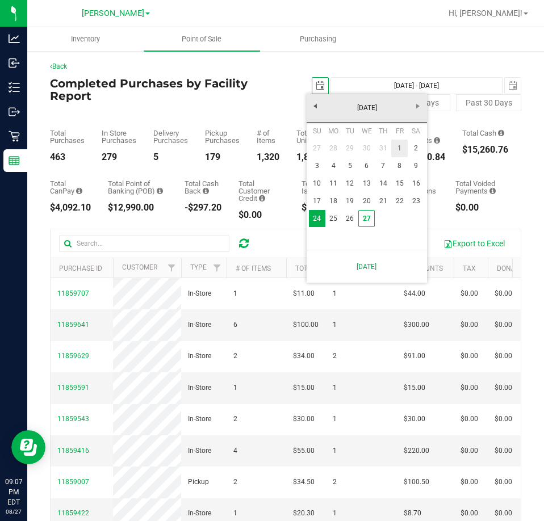
click at [401, 150] on link "1" at bounding box center [399, 149] width 16 height 18
type input "2025-08-01"
type input "Aug 1, 2025 - Aug 27, 2025"
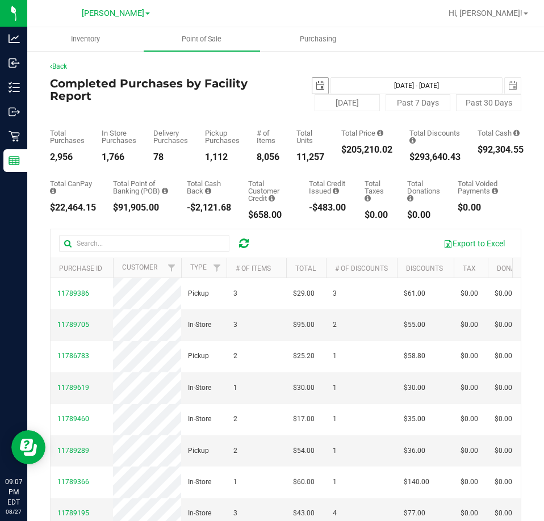
click at [318, 85] on span "select" at bounding box center [320, 85] width 9 height 9
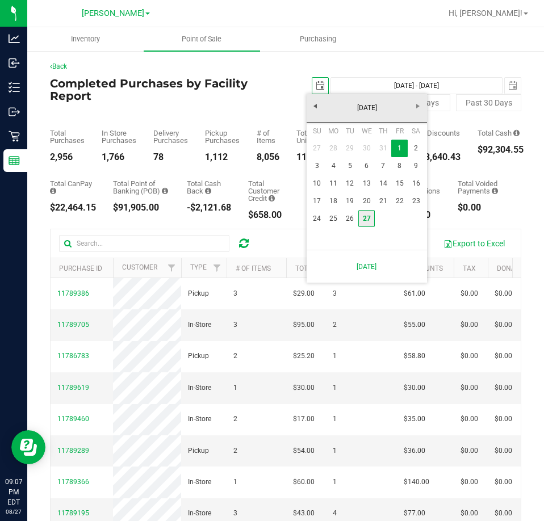
click at [363, 221] on link "27" at bounding box center [366, 219] width 16 height 18
type input "[DATE]"
type input "[DATE] - [DATE]"
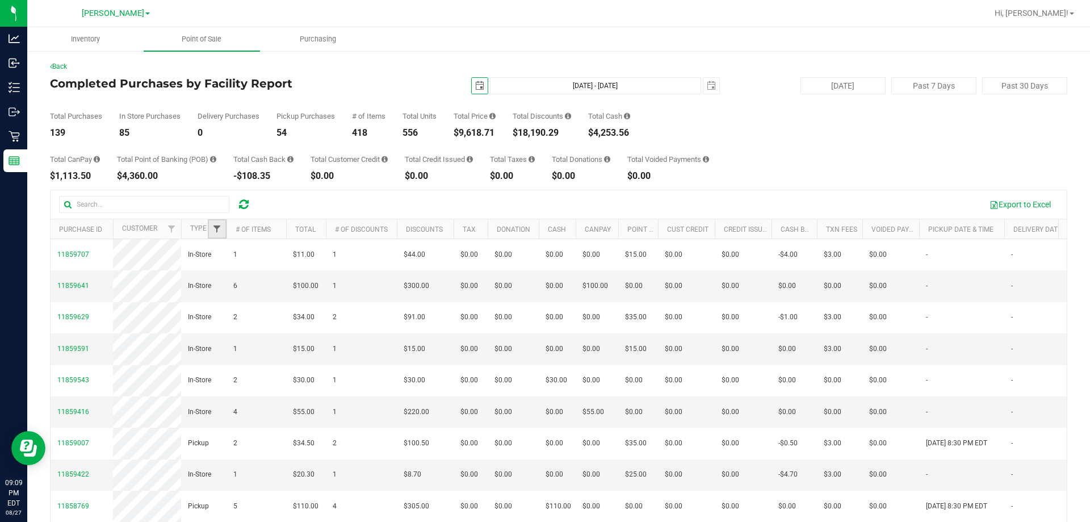
click at [216, 225] on span "Filter" at bounding box center [216, 228] width 9 height 9
click at [244, 293] on span "Delivery" at bounding box center [244, 293] width 24 height 7
click at [227, 293] on input "Delivery" at bounding box center [222, 292] width 7 height 7
checkbox input "true"
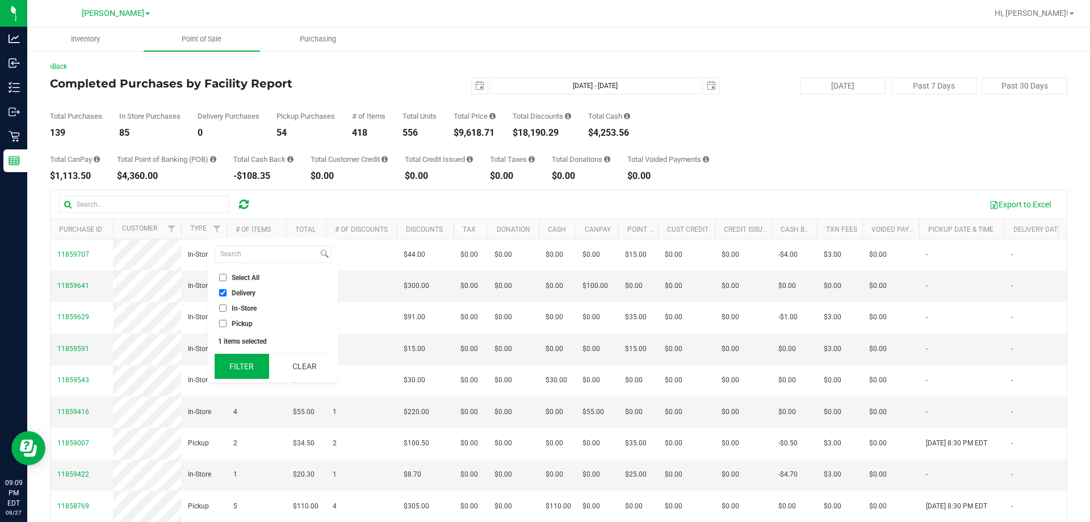
click at [242, 364] on button "Filter" at bounding box center [242, 366] width 55 height 25
